Goal: Information Seeking & Learning: Learn about a topic

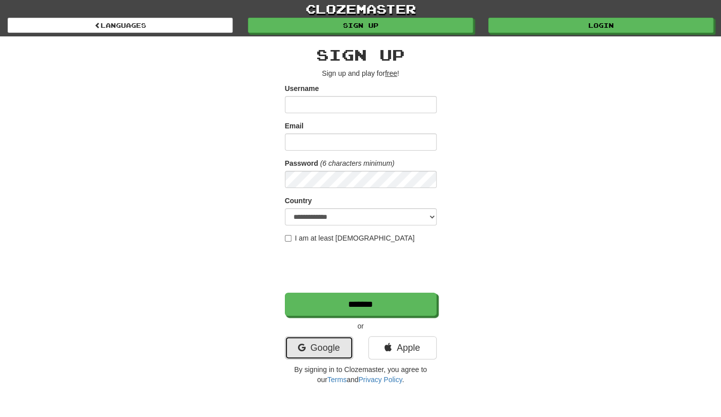
click at [315, 357] on link "Google" at bounding box center [319, 347] width 68 height 23
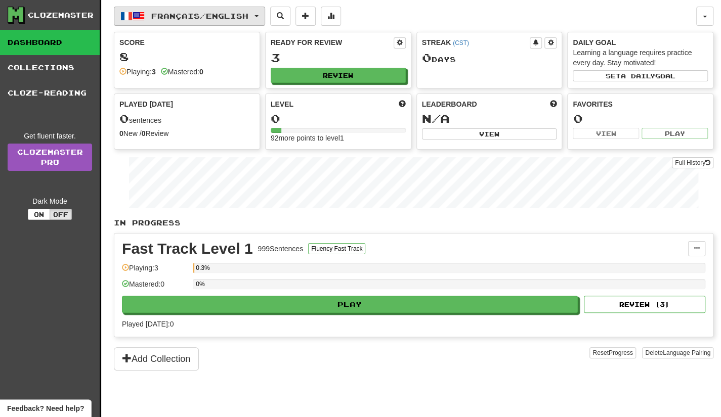
click at [265, 18] on button "Français / English" at bounding box center [189, 16] width 151 height 19
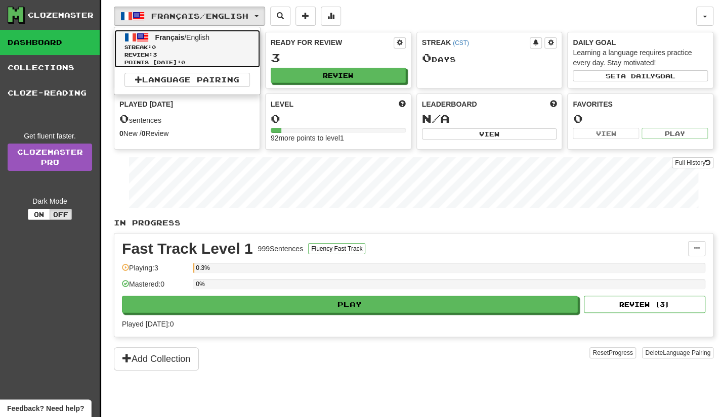
click at [198, 39] on span "Français / English" at bounding box center [182, 37] width 54 height 8
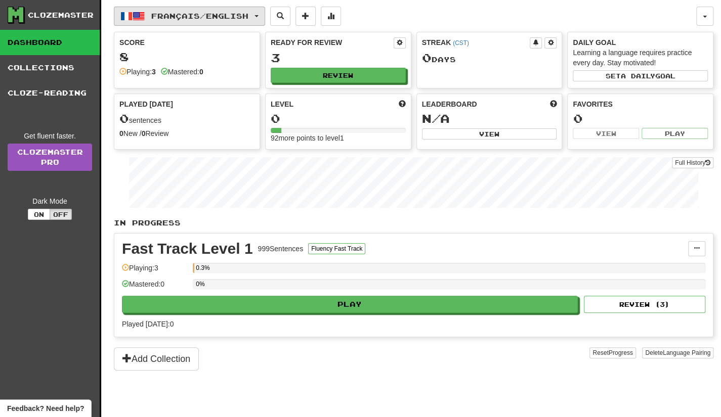
click at [265, 14] on button "Français / English" at bounding box center [189, 16] width 151 height 19
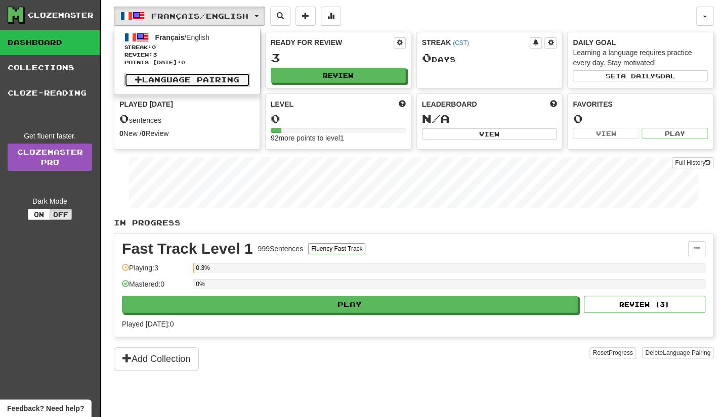
click at [182, 75] on link "Language Pairing" at bounding box center [186, 80] width 125 height 14
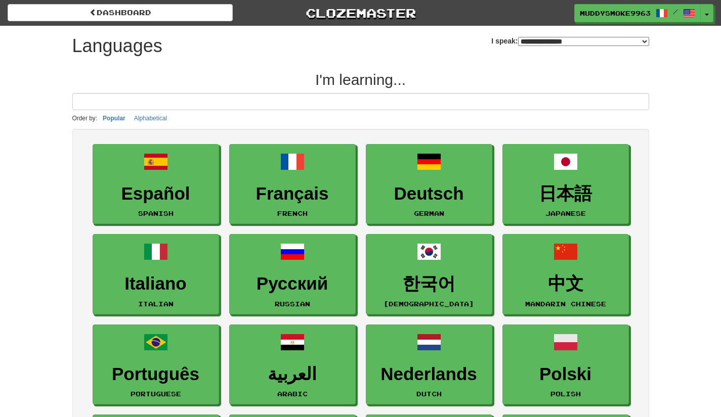
select select "*******"
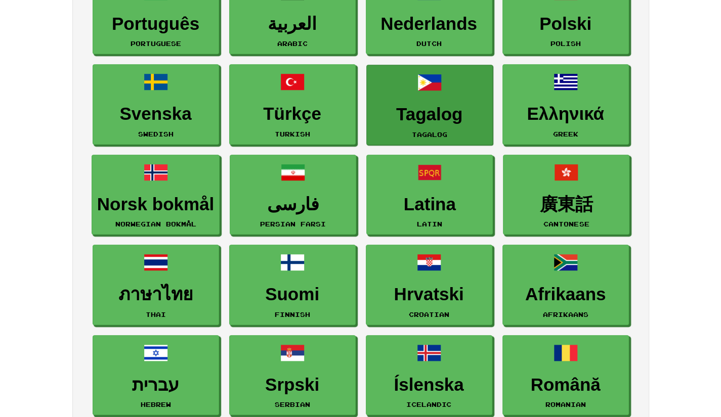
scroll to position [51, 0]
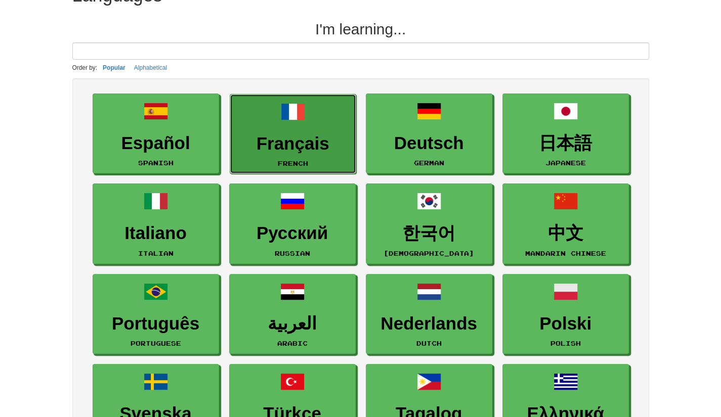
click at [310, 121] on link "Français French" at bounding box center [293, 134] width 126 height 80
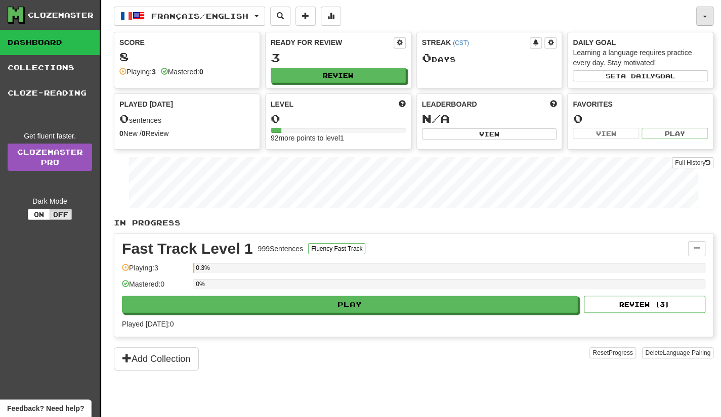
click at [698, 20] on button "button" at bounding box center [704, 16] width 17 height 19
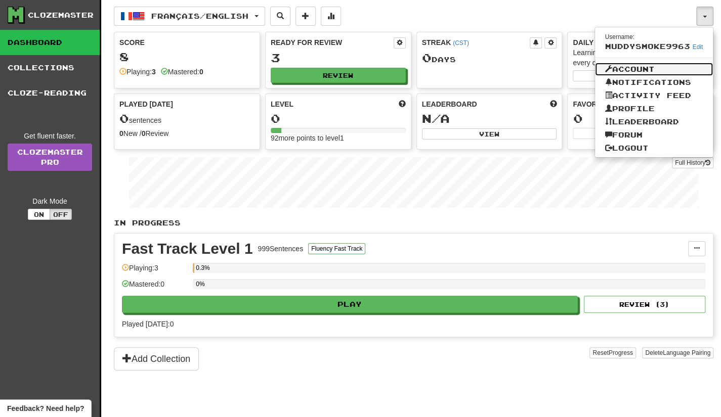
click at [636, 71] on link "Account" at bounding box center [654, 69] width 118 height 13
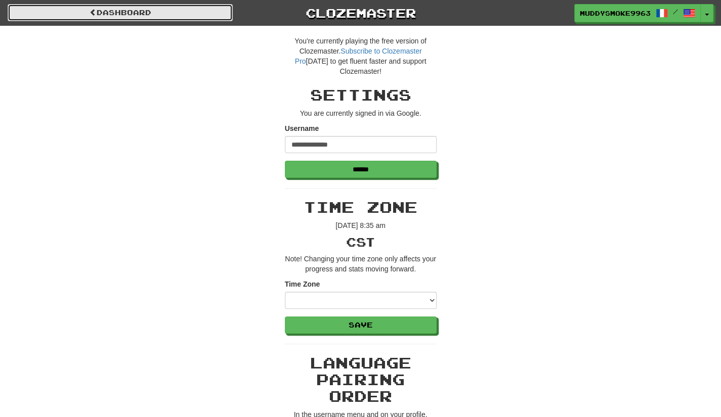
click at [58, 12] on link "Dashboard" at bounding box center [120, 12] width 225 height 17
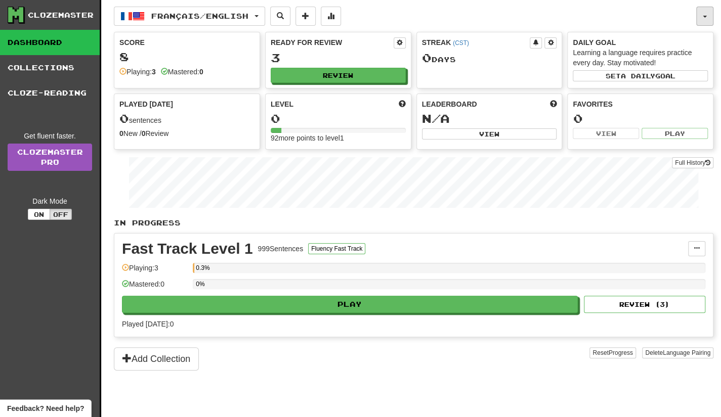
click at [707, 15] on button "button" at bounding box center [704, 16] width 17 height 19
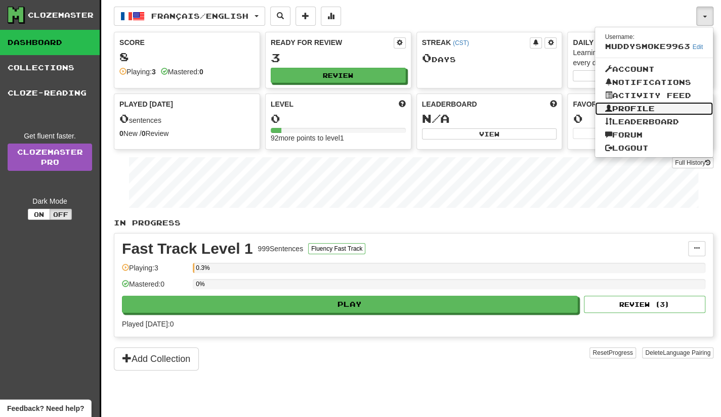
click at [655, 108] on link "Profile" at bounding box center [654, 108] width 118 height 13
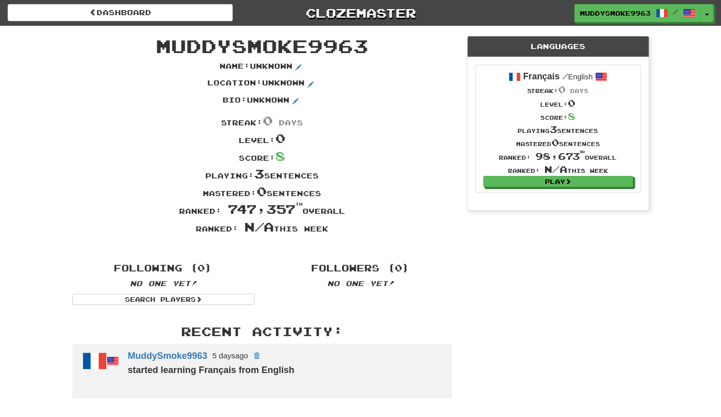
click at [599, 78] on span at bounding box center [601, 77] width 12 height 12
click at [592, 76] on small "/ English" at bounding box center [577, 77] width 31 height 8
click at [697, 23] on div "Dashboard Clozemaster MuddySmoke9963 / Toggle Dropdown Dashboard Leaderboard Ac…" at bounding box center [361, 13] width 706 height 26
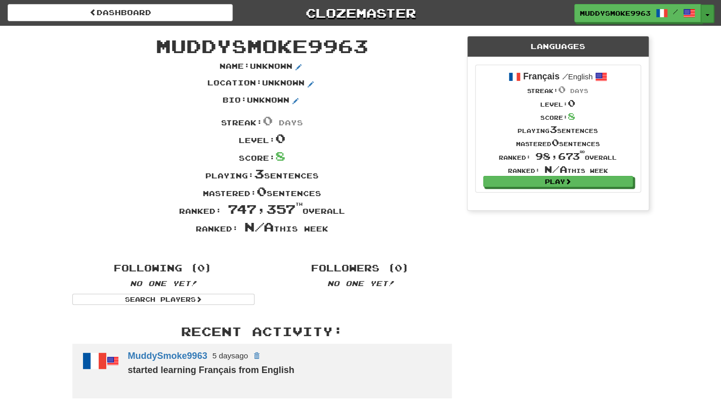
click at [701, 17] on button "Toggle Dropdown" at bounding box center [707, 14] width 13 height 18
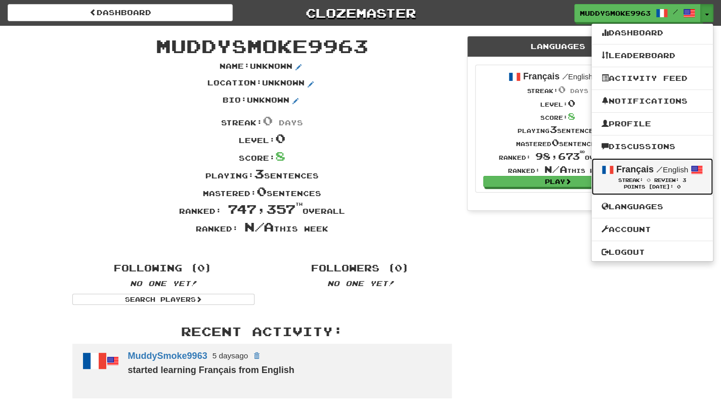
click at [695, 167] on span at bounding box center [696, 170] width 12 height 12
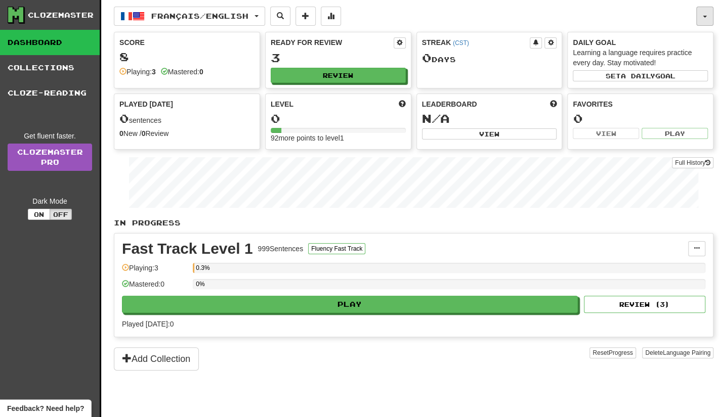
click at [710, 20] on button "button" at bounding box center [704, 16] width 17 height 19
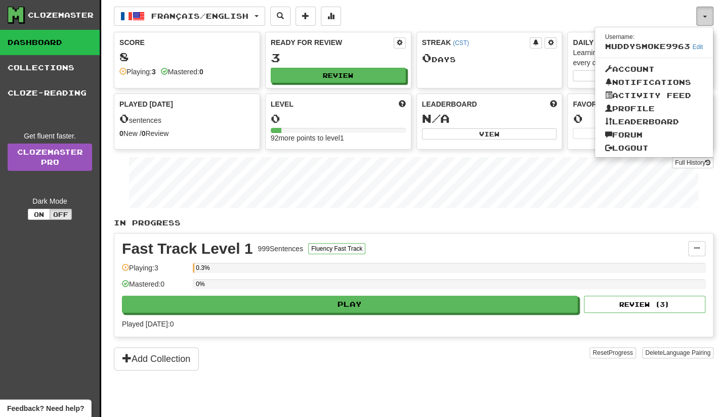
click at [710, 22] on button "button" at bounding box center [704, 16] width 17 height 19
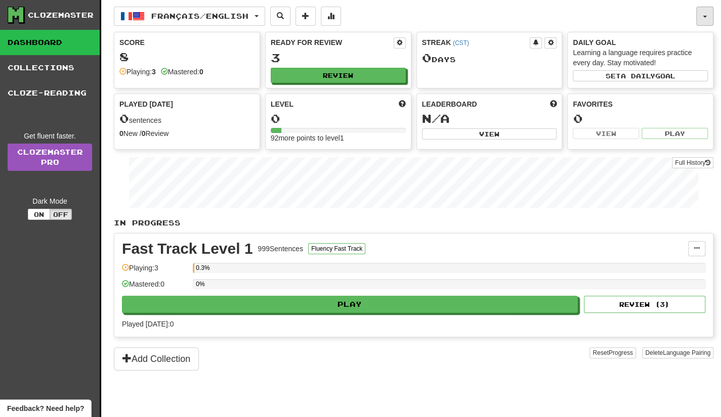
click at [708, 20] on button "button" at bounding box center [704, 16] width 17 height 19
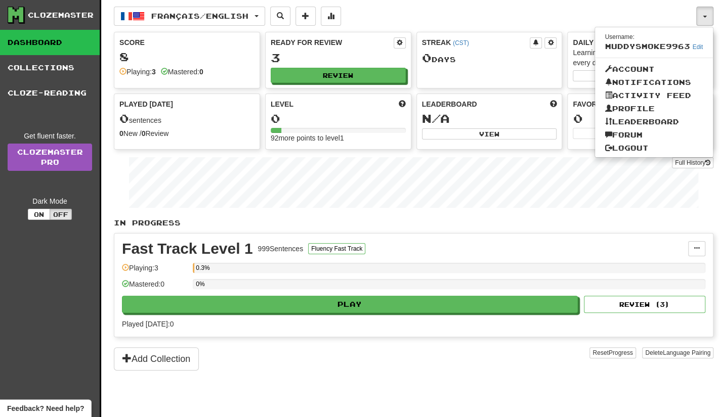
click at [473, 22] on div "Français / English Français / English Streak: 0 Review: 3 Points today: 0 Langu…" at bounding box center [405, 16] width 582 height 19
